Goal: Information Seeking & Learning: Learn about a topic

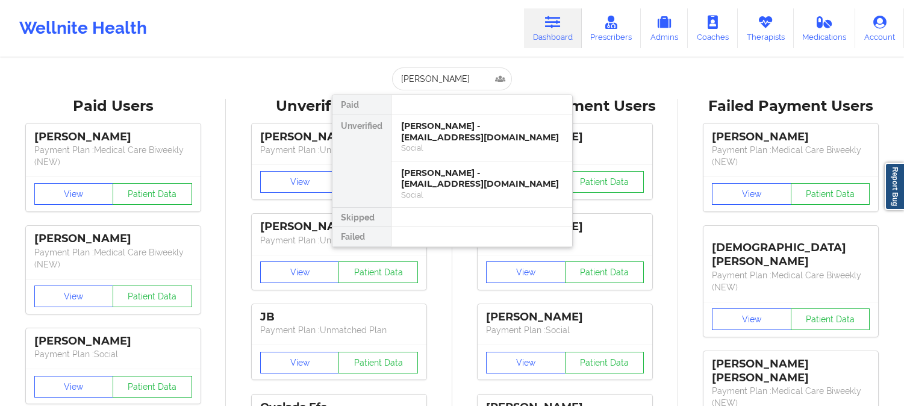
click at [474, 70] on input "[PERSON_NAME]" at bounding box center [451, 78] width 119 height 23
drag, startPoint x: 471, startPoint y: 77, endPoint x: 167, endPoint y: 39, distance: 306.7
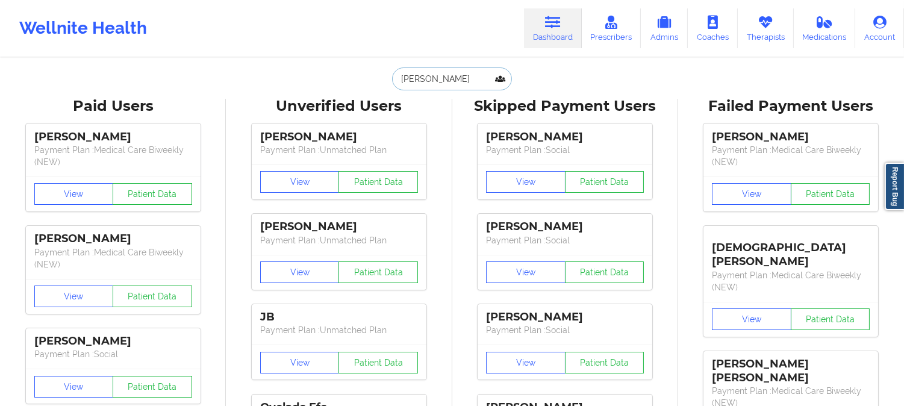
paste input "BRITANIS [PERSON_NAME]"
click at [456, 76] on input "BRITANIS [PERSON_NAME]" at bounding box center [451, 78] width 119 height 23
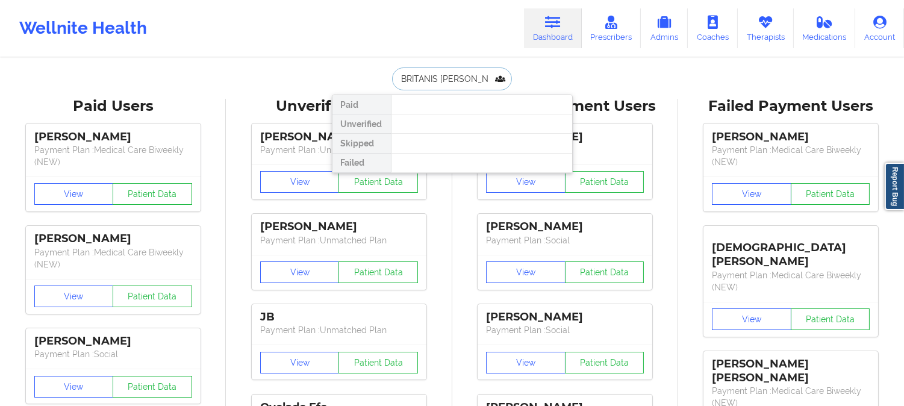
drag, startPoint x: 481, startPoint y: 75, endPoint x: 325, endPoint y: 61, distance: 156.1
drag, startPoint x: 481, startPoint y: 75, endPoint x: 195, endPoint y: 27, distance: 289.8
paste input "[EMAIL_ADDRESS][DOMAIN_NAME]"
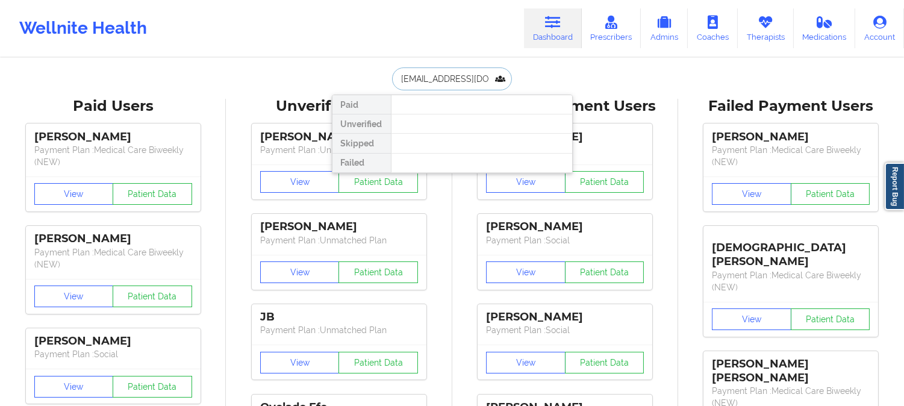
scroll to position [0, 6]
type input "[EMAIL_ADDRESS][DOMAIN_NAME]"
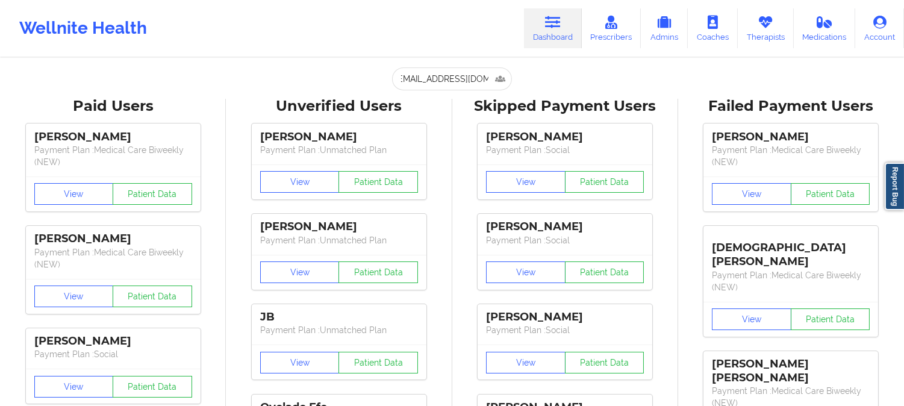
scroll to position [0, 0]
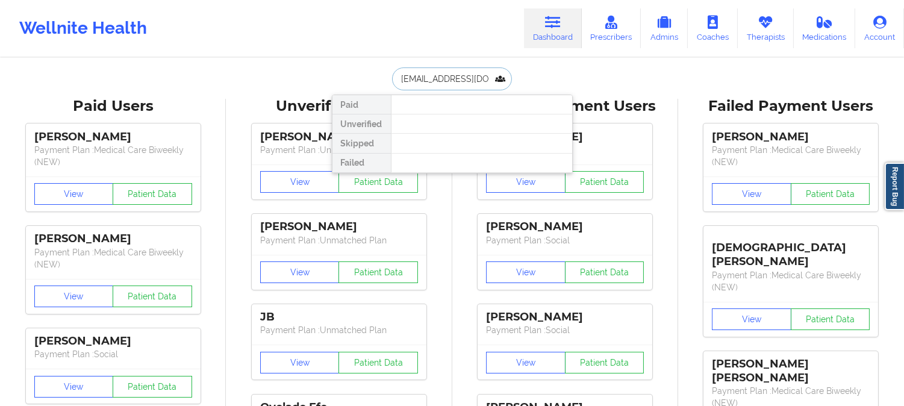
click at [471, 71] on input "[EMAIL_ADDRESS][DOMAIN_NAME]" at bounding box center [451, 78] width 119 height 23
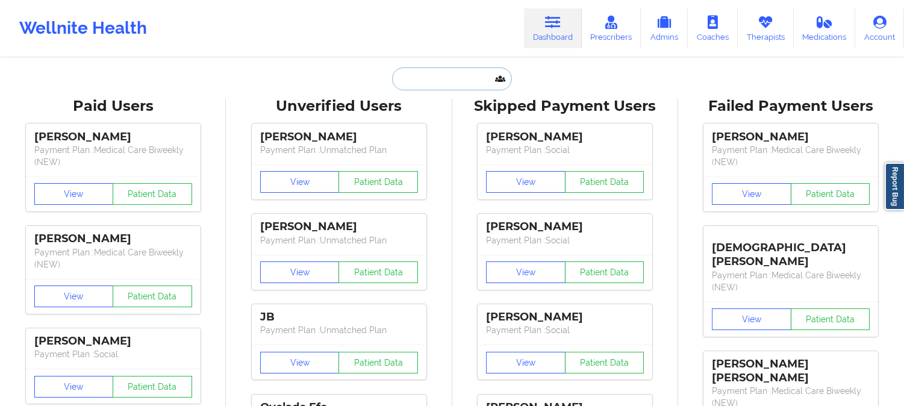
paste input "[EMAIL_ADDRESS][DOMAIN_NAME]"
type input "[EMAIL_ADDRESS][DOMAIN_NAME]"
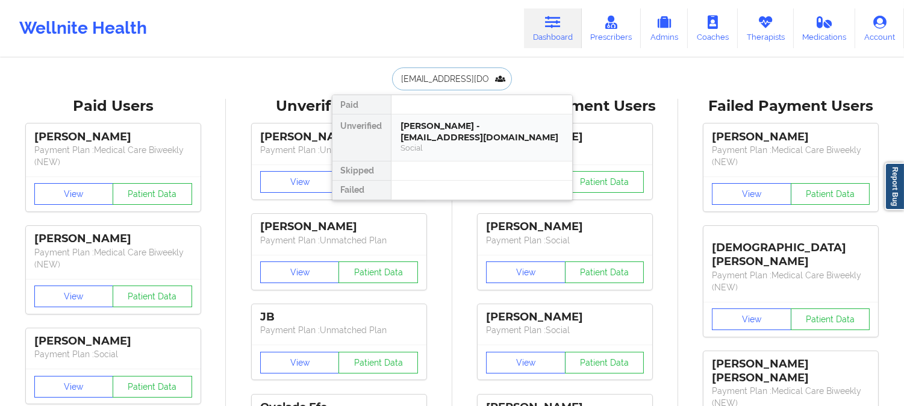
click at [429, 139] on div "[PERSON_NAME] - [EMAIL_ADDRESS][DOMAIN_NAME]" at bounding box center [481, 132] width 161 height 22
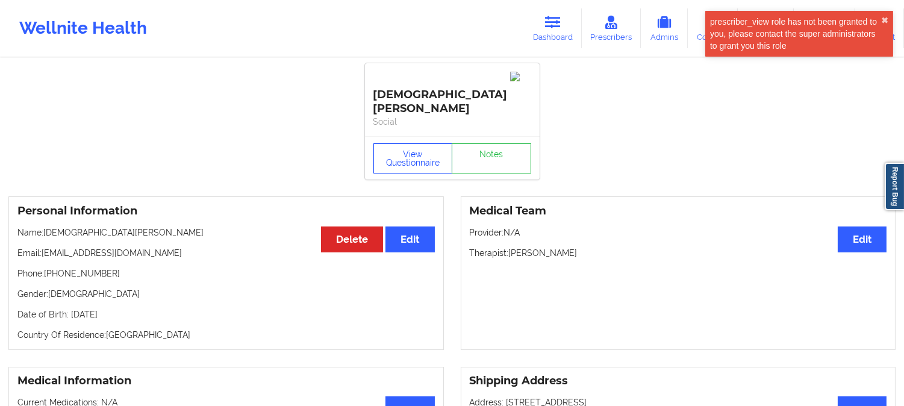
click at [417, 143] on button "View Questionnaire" at bounding box center [414, 158] width 80 height 30
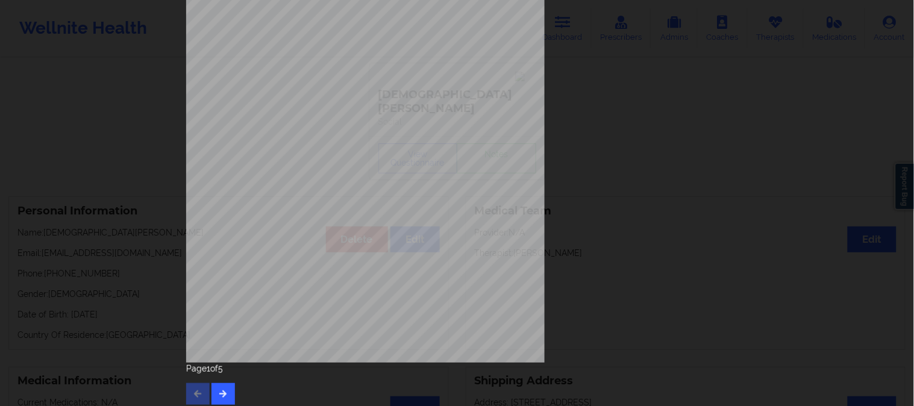
scroll to position [169, 0]
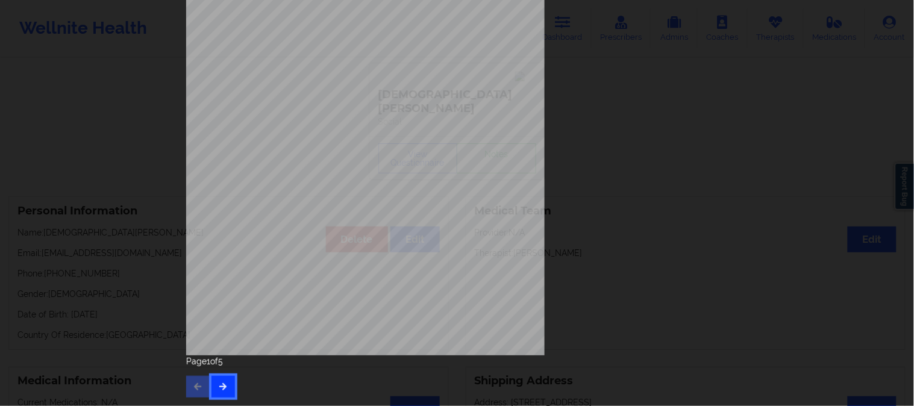
click at [221, 389] on icon "button" at bounding box center [223, 386] width 10 height 7
click at [224, 387] on icon "button" at bounding box center [223, 386] width 10 height 7
click at [224, 378] on button "button" at bounding box center [224, 387] width 24 height 22
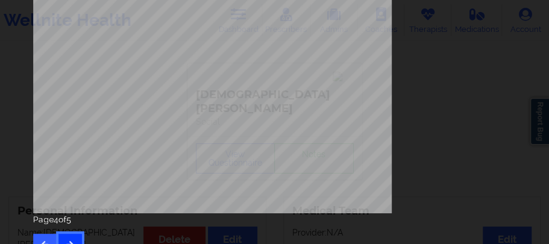
scroll to position [331, 0]
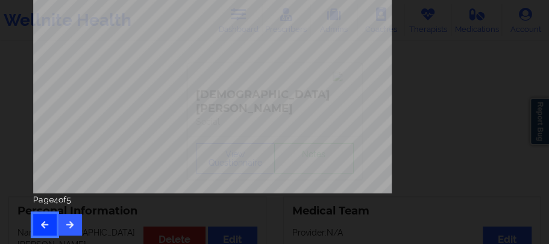
click at [45, 218] on button "button" at bounding box center [45, 225] width 24 height 22
click at [44, 212] on div "Page 3 of 5" at bounding box center [274, 214] width 483 height 42
click at [43, 217] on button "button" at bounding box center [45, 225] width 24 height 22
click at [43, 218] on button "button" at bounding box center [45, 225] width 24 height 22
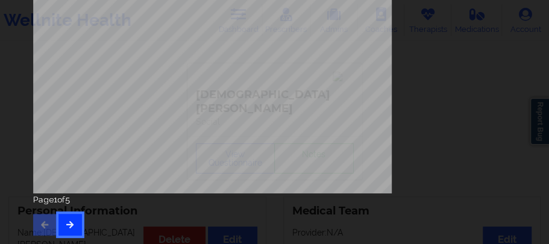
click at [76, 217] on button "button" at bounding box center [70, 225] width 24 height 22
click at [71, 221] on icon "button" at bounding box center [70, 224] width 10 height 7
click at [72, 224] on icon "button" at bounding box center [70, 224] width 10 height 7
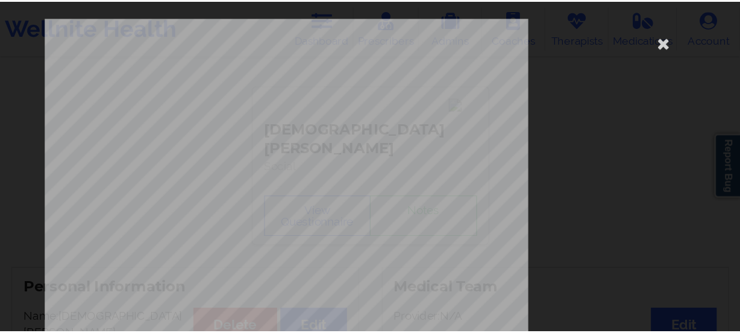
scroll to position [0, 0]
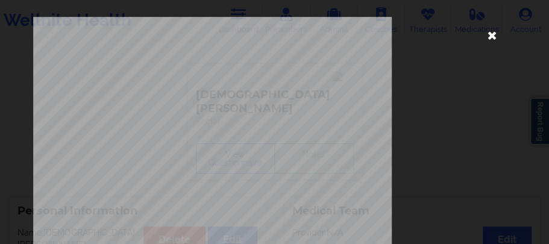
click at [487, 36] on icon at bounding box center [491, 34] width 19 height 19
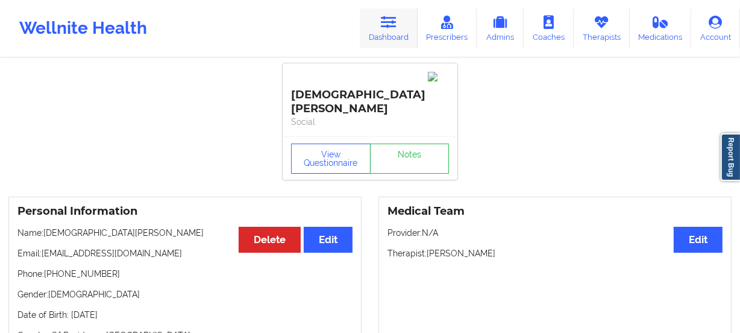
click at [393, 33] on link "Dashboard" at bounding box center [389, 28] width 58 height 40
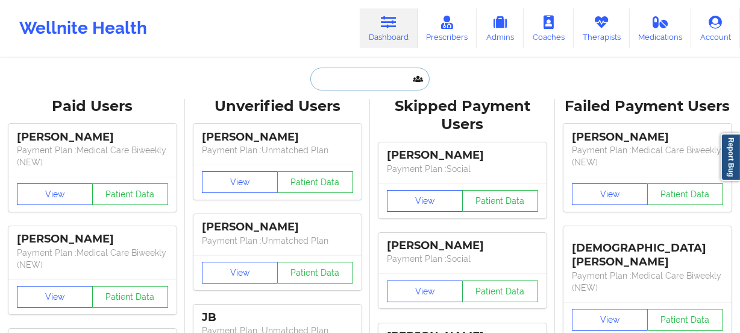
click at [383, 77] on input "text" at bounding box center [369, 78] width 119 height 23
paste input "[EMAIL_ADDRESS][DOMAIN_NAME]"
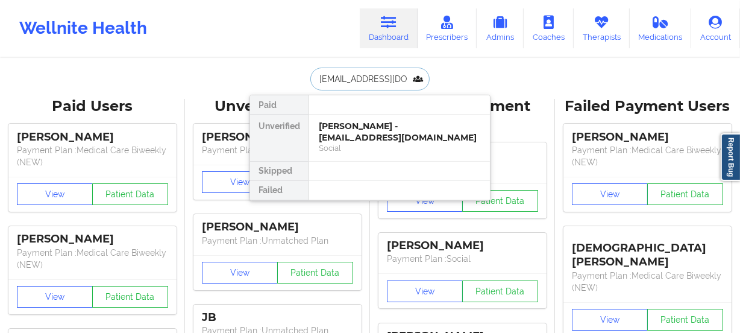
scroll to position [0, 6]
type input "[EMAIL_ADDRESS][DOMAIN_NAME]"
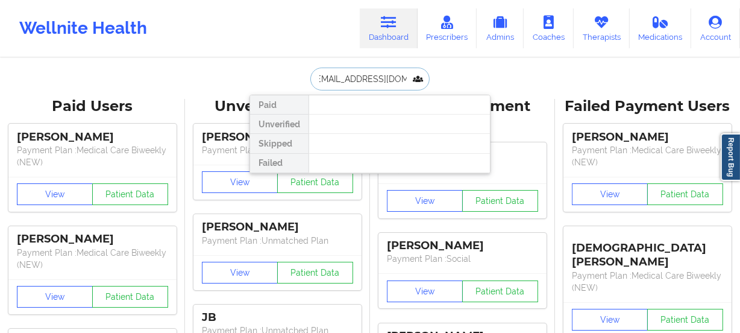
click at [351, 75] on input "[EMAIL_ADDRESS][DOMAIN_NAME]" at bounding box center [369, 78] width 119 height 23
click at [334, 83] on input "[EMAIL_ADDRESS][DOMAIN_NAME]" at bounding box center [369, 78] width 119 height 23
